Goal: Task Accomplishment & Management: Use online tool/utility

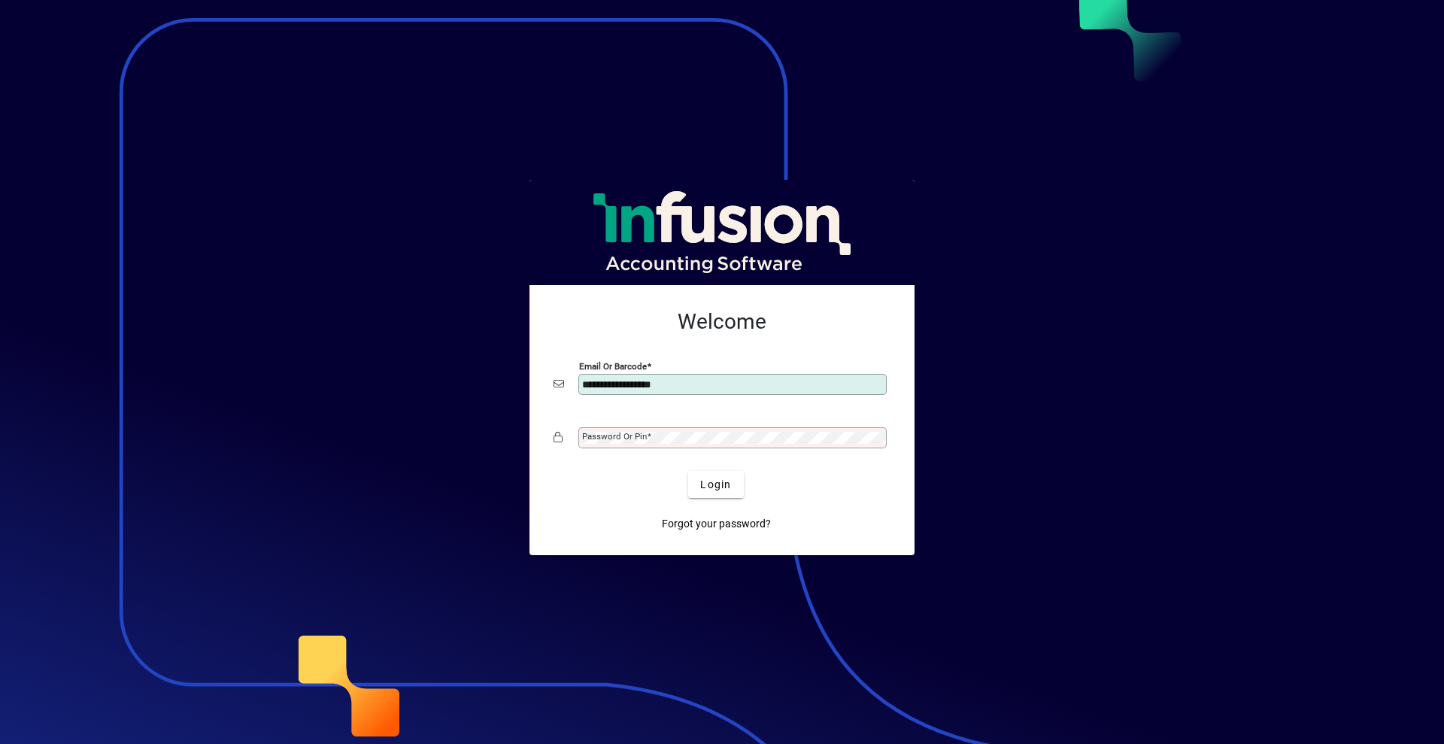
type input "**********"
click at [743, 447] on div "Password or Pin" at bounding box center [732, 437] width 308 height 21
click at [731, 488] on span "Login" at bounding box center [715, 485] width 31 height 16
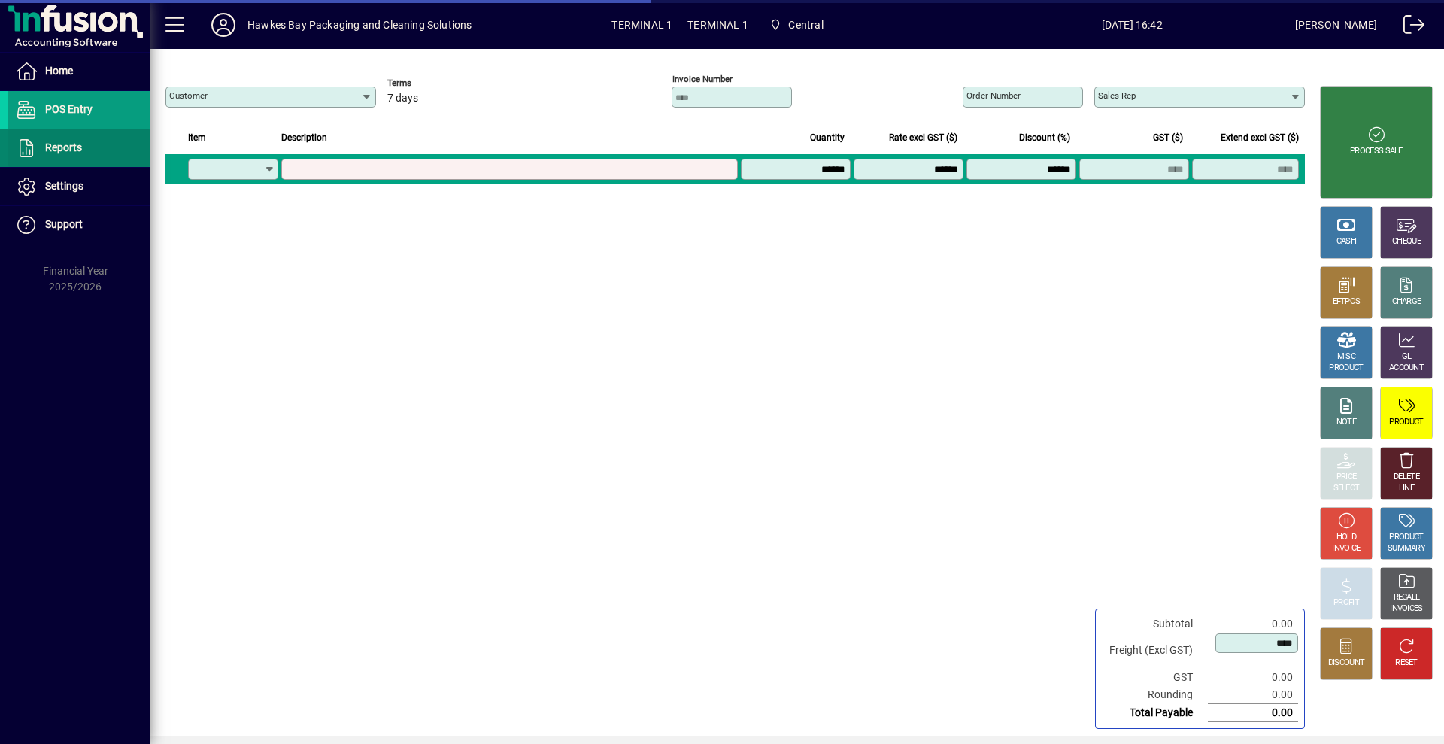
type input "**********"
click at [77, 149] on span "Reports" at bounding box center [63, 147] width 37 height 12
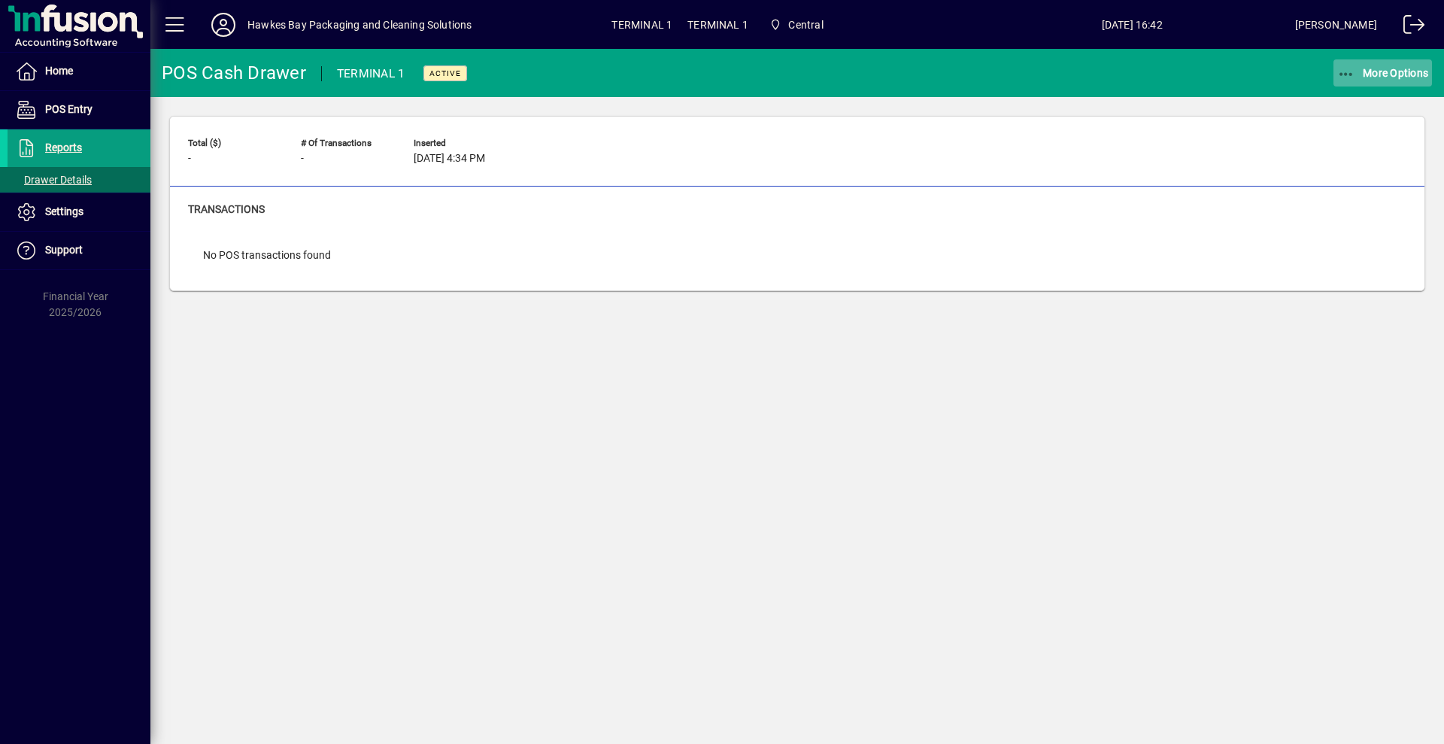
click at [1375, 69] on span "More Options" at bounding box center [1383, 73] width 92 height 12
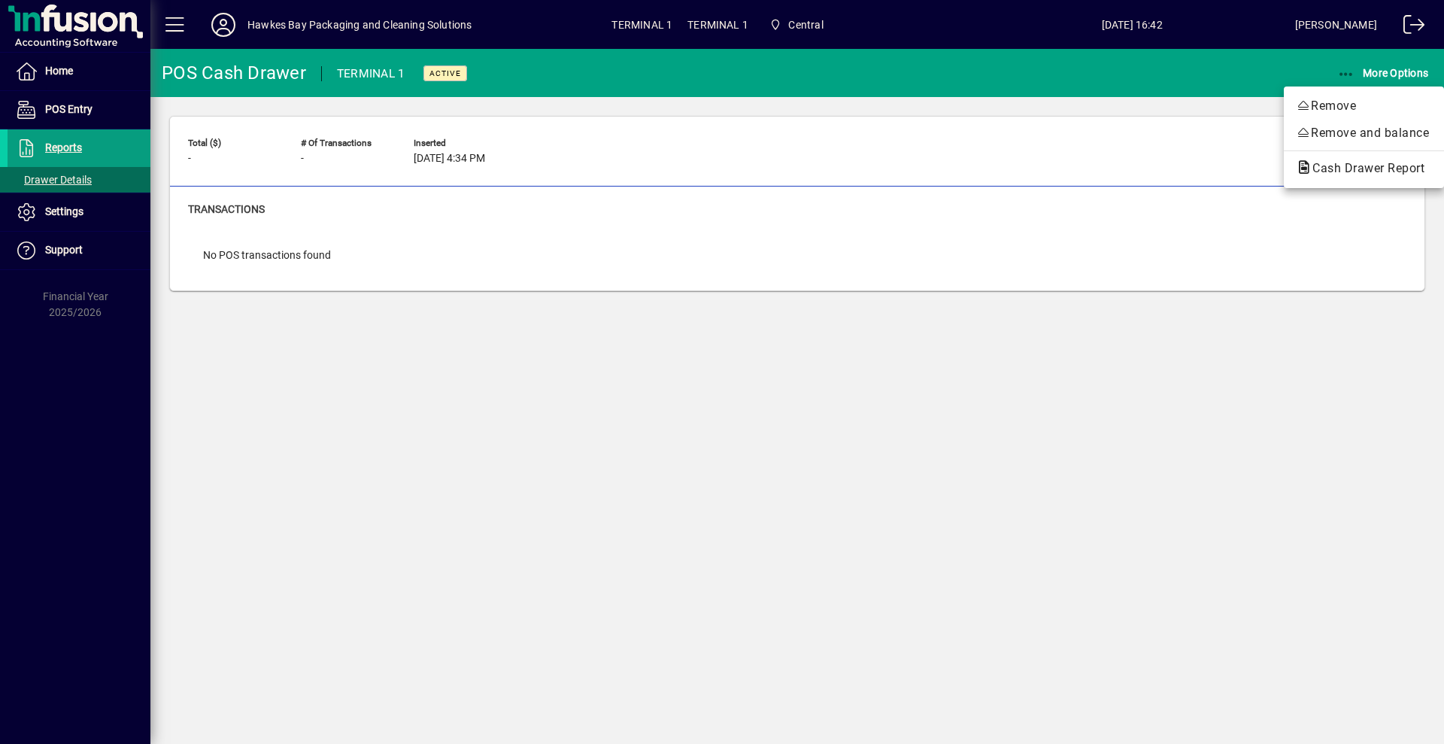
click at [1323, 164] on span "Cash Drawer Report" at bounding box center [1364, 168] width 136 height 14
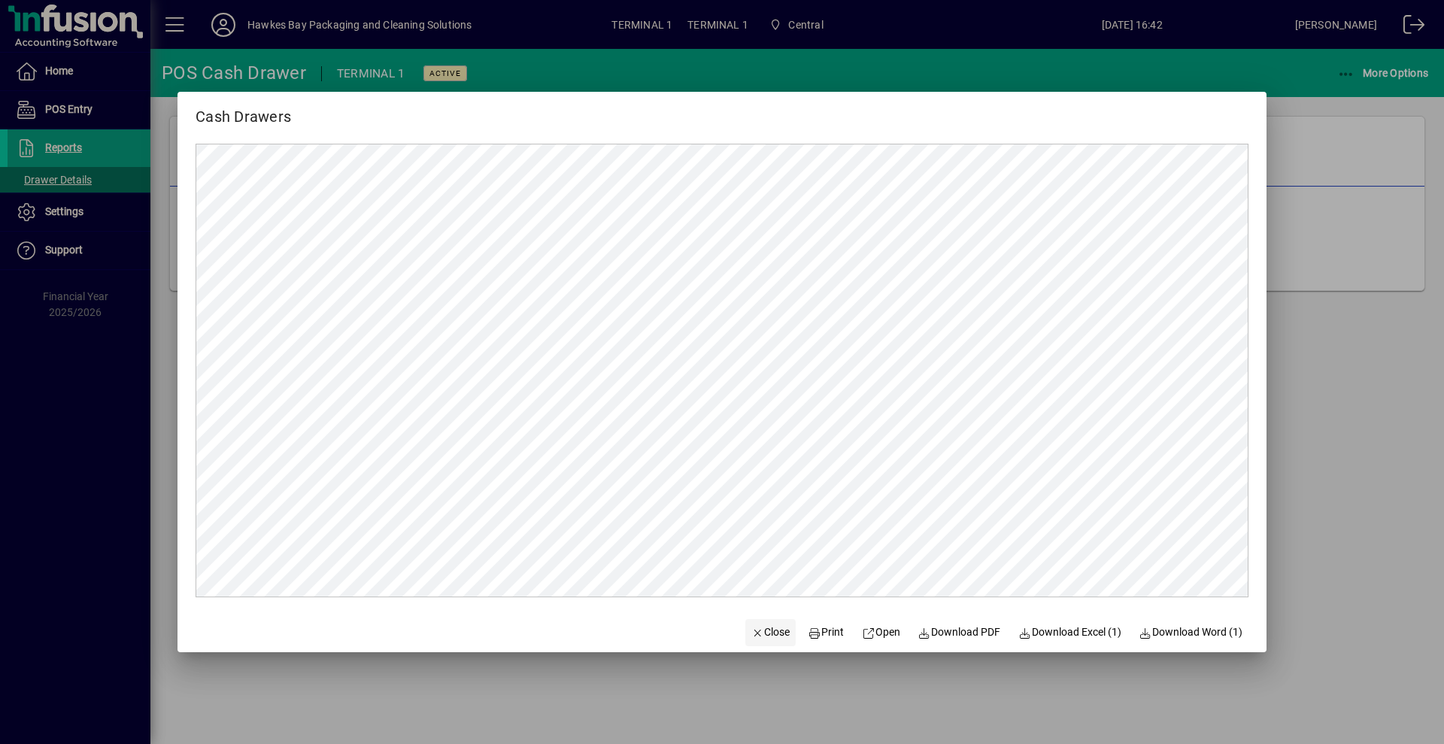
click at [756, 632] on span "Close" at bounding box center [770, 632] width 39 height 16
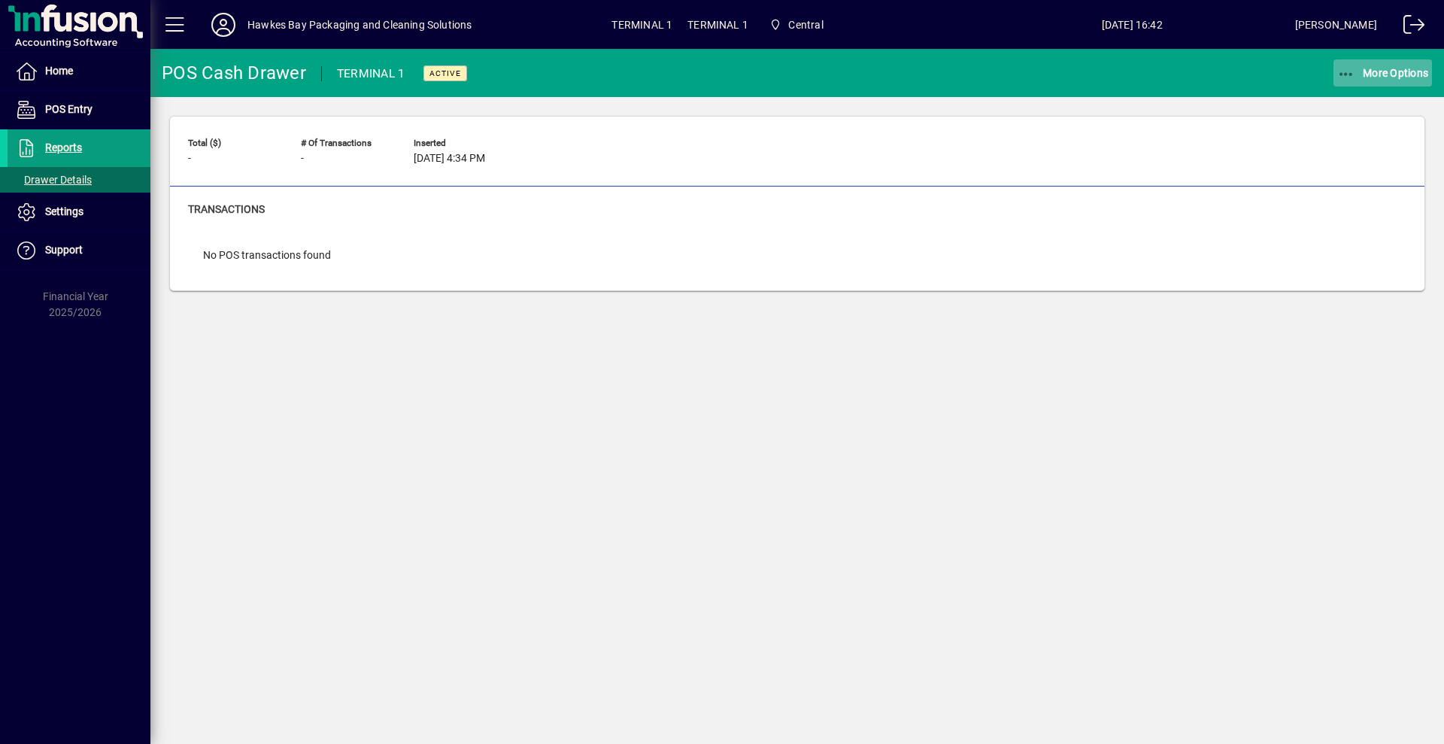
click at [1384, 76] on span "More Options" at bounding box center [1383, 73] width 92 height 12
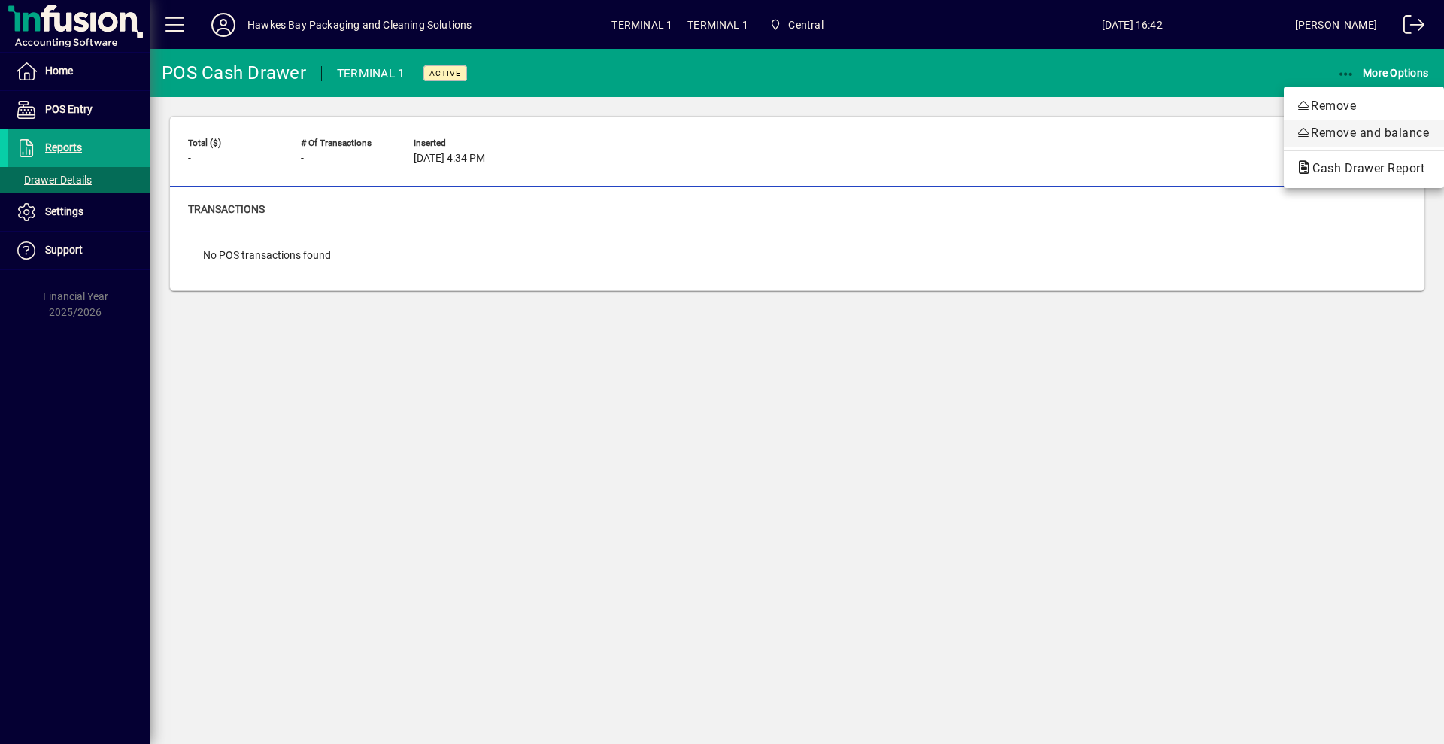
click at [1316, 129] on span "Remove and balance" at bounding box center [1364, 133] width 136 height 18
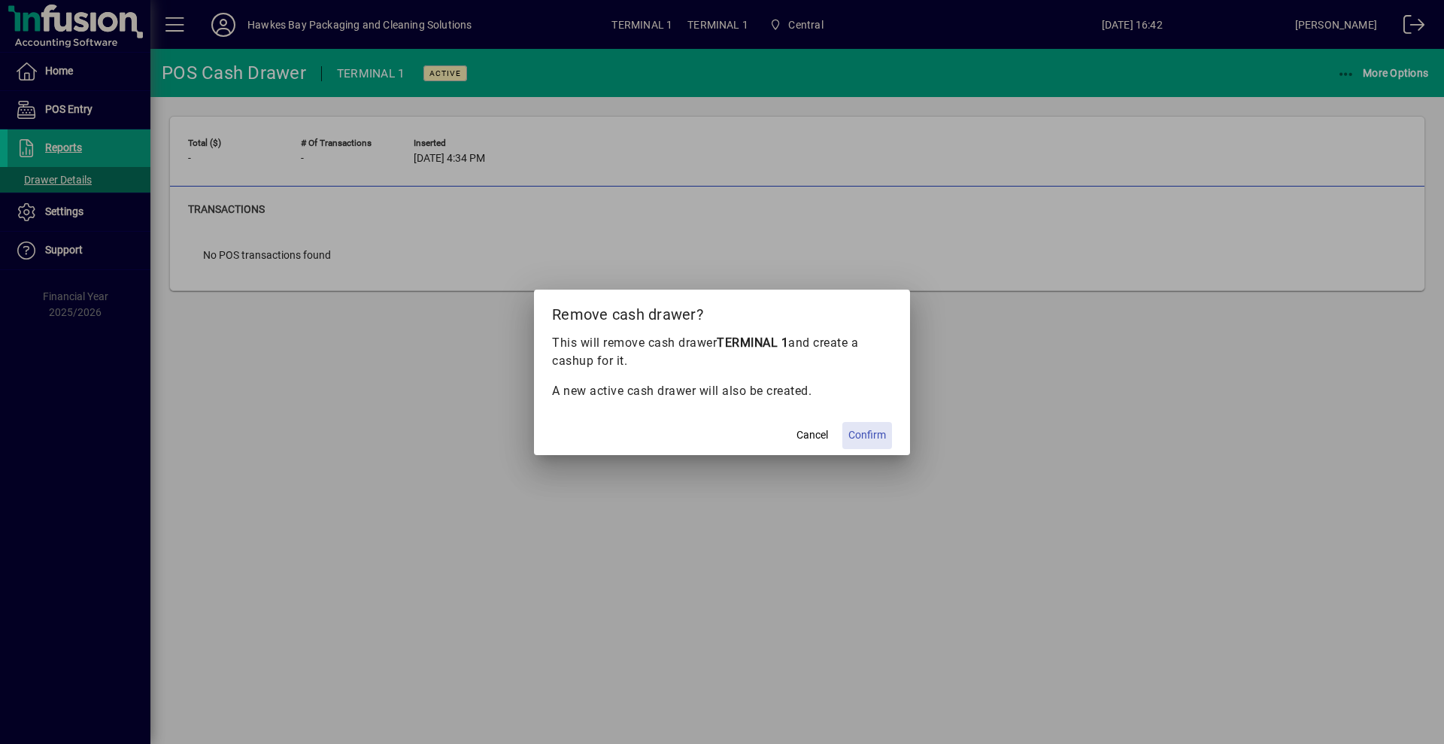
click at [874, 440] on span "Confirm" at bounding box center [867, 435] width 38 height 16
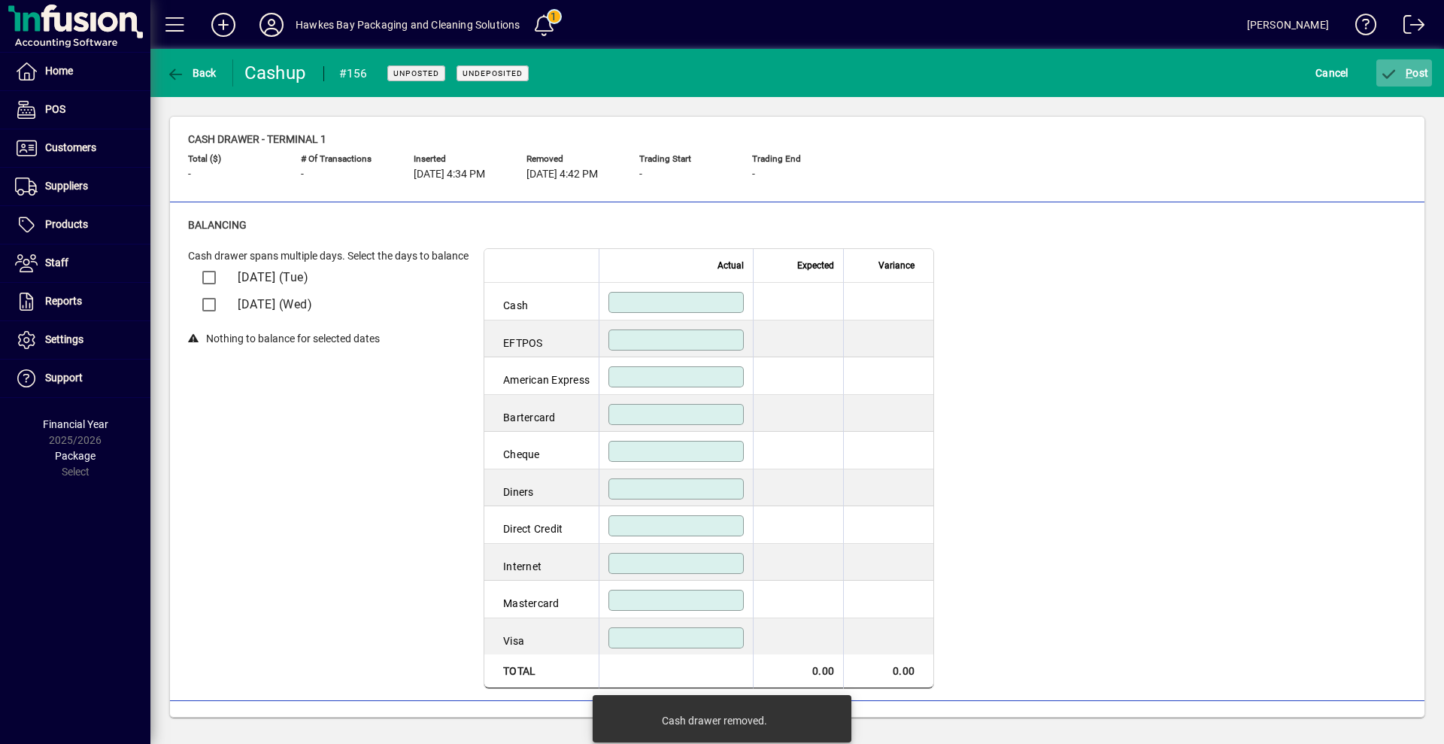
click at [1397, 73] on icon "submit" at bounding box center [1389, 74] width 19 height 15
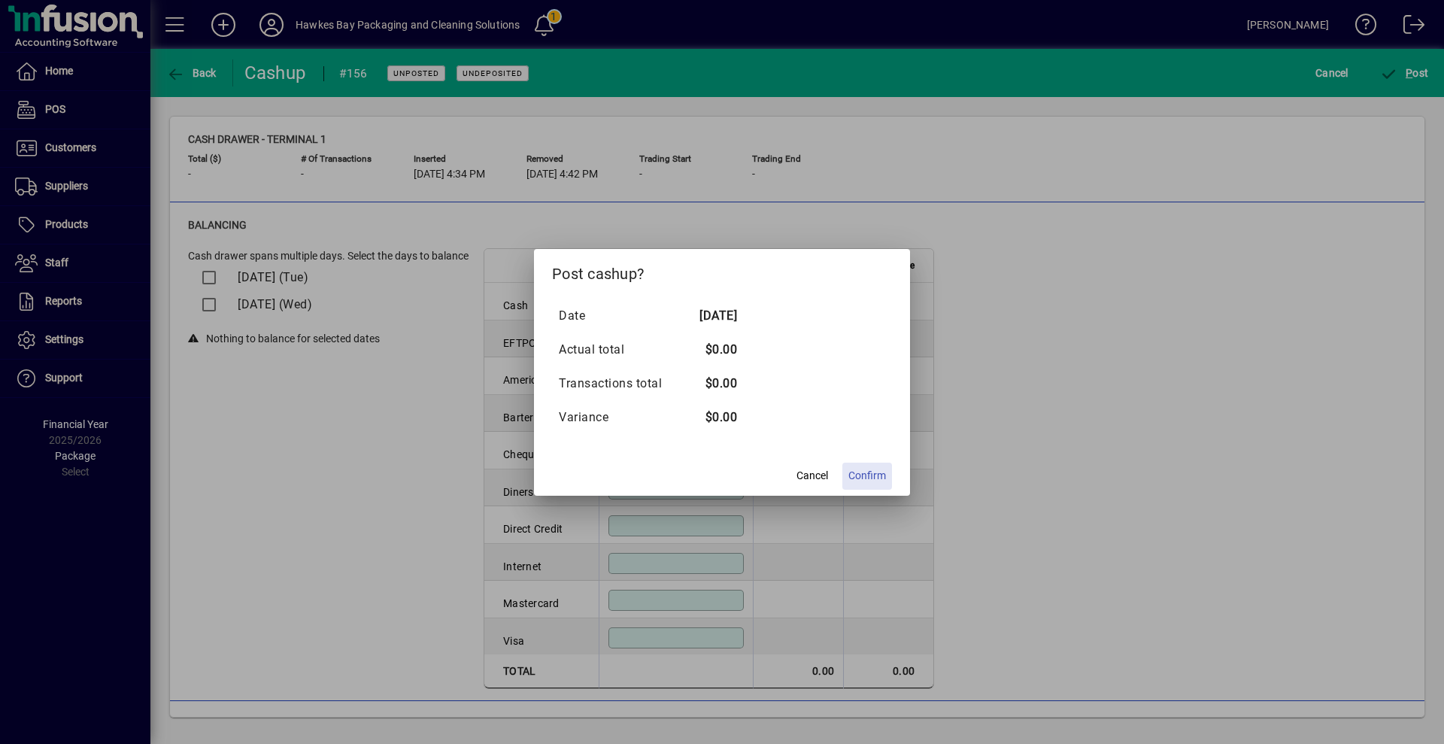
click at [861, 477] on span "Confirm" at bounding box center [867, 476] width 38 height 16
